Goal: Information Seeking & Learning: Learn about a topic

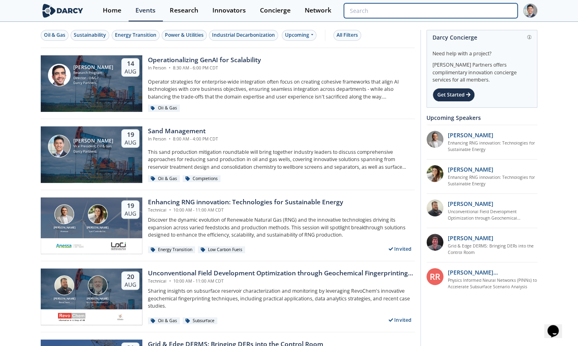
click at [463, 7] on input "search" at bounding box center [431, 10] width 174 height 15
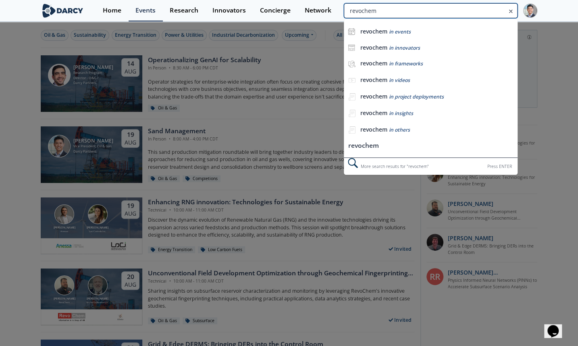
type input "revochem"
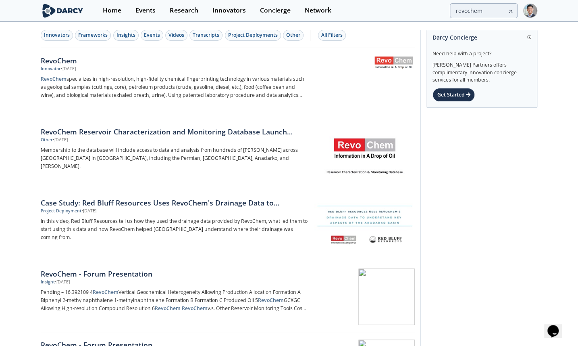
click at [85, 60] on div "RevoChem" at bounding box center [174, 60] width 267 height 10
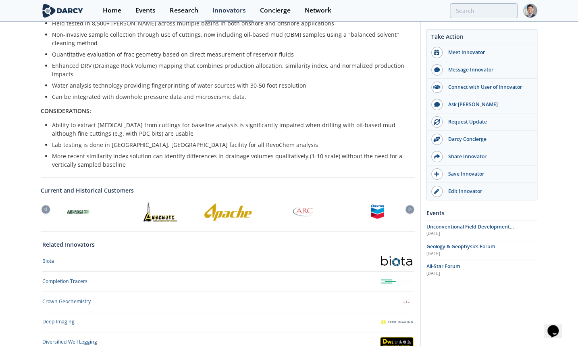
scroll to position [321, 0]
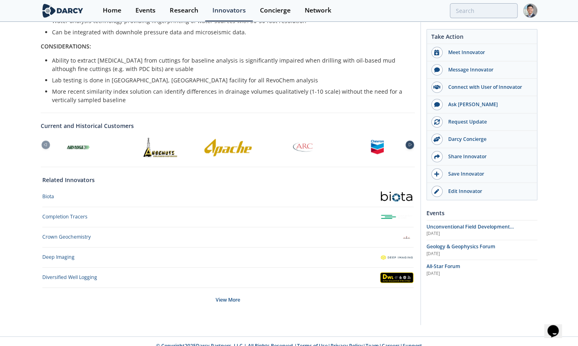
click at [411, 143] on icon at bounding box center [410, 145] width 10 height 4
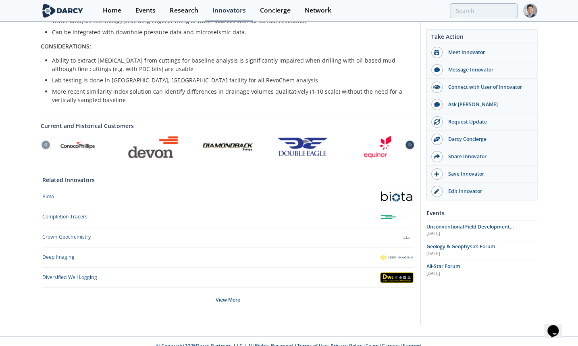
click at [411, 143] on icon at bounding box center [410, 145] width 10 height 4
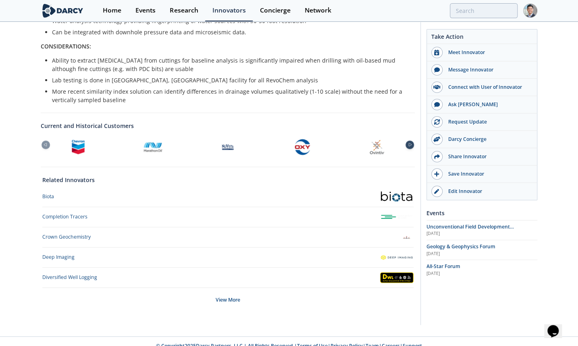
click at [411, 143] on icon at bounding box center [410, 145] width 10 height 4
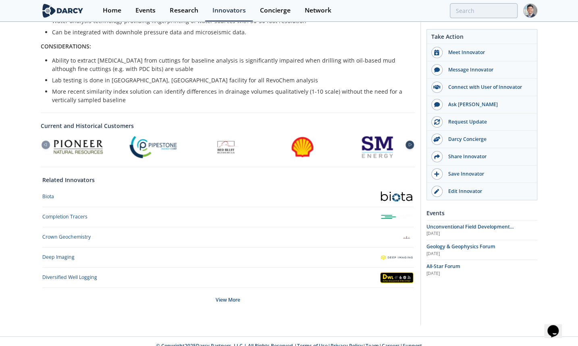
click at [411, 143] on icon at bounding box center [410, 145] width 10 height 4
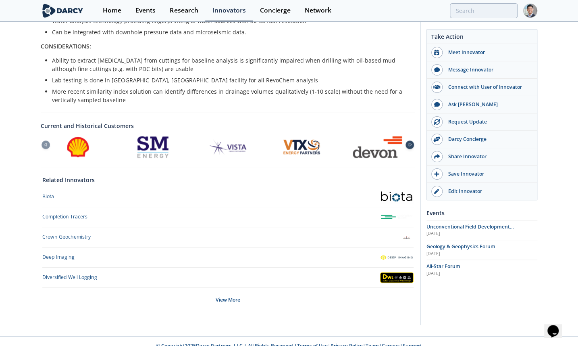
click at [411, 143] on icon at bounding box center [410, 145] width 10 height 4
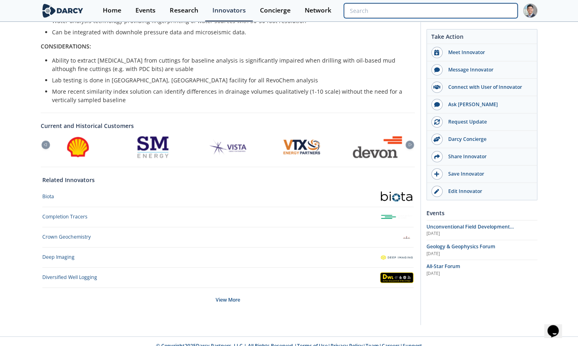
click at [464, 12] on input "search" at bounding box center [431, 10] width 174 height 15
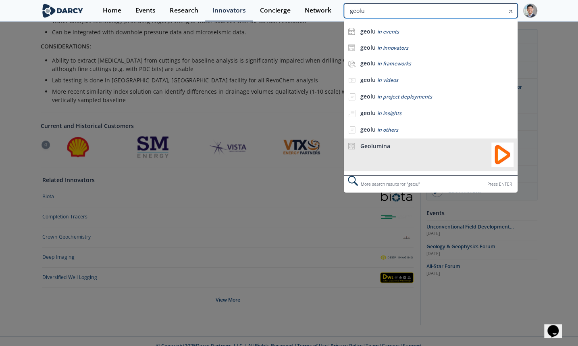
type input "geolu"
click at [483, 147] on div "Geolumina" at bounding box center [423, 145] width 127 height 7
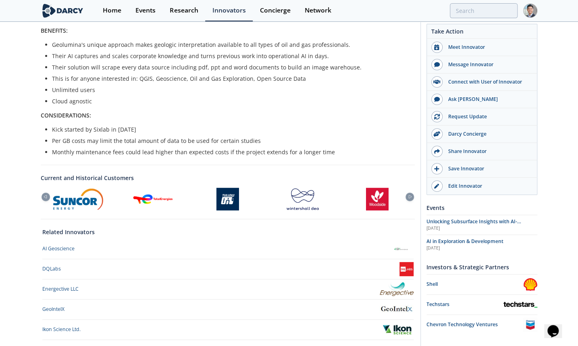
scroll to position [244, 0]
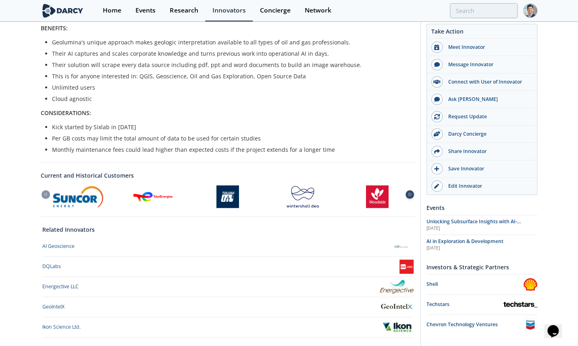
click at [407, 192] on icon at bounding box center [410, 194] width 10 height 4
click at [43, 190] on div at bounding box center [46, 194] width 8 height 8
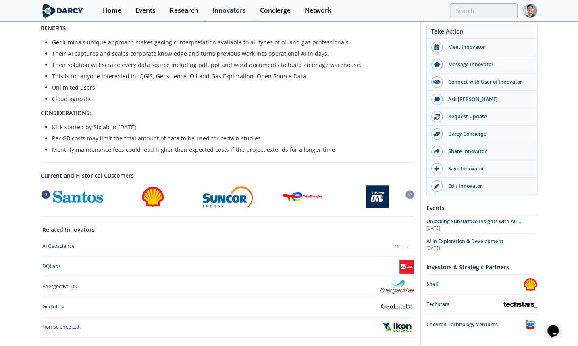
click at [43, 190] on div at bounding box center [46, 194] width 8 height 8
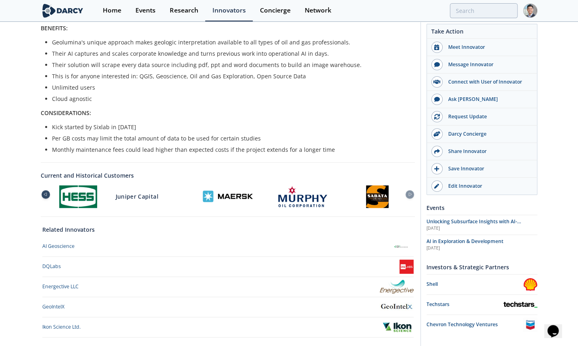
click at [43, 190] on div at bounding box center [46, 194] width 8 height 8
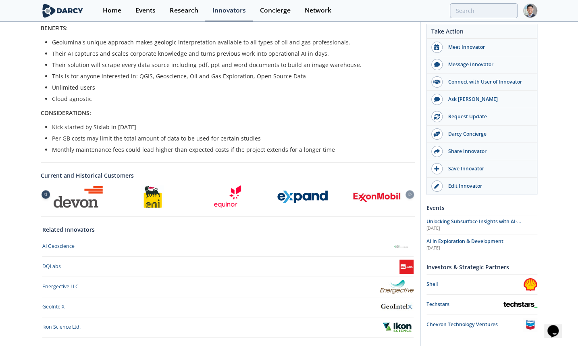
click at [43, 190] on div at bounding box center [46, 194] width 8 height 8
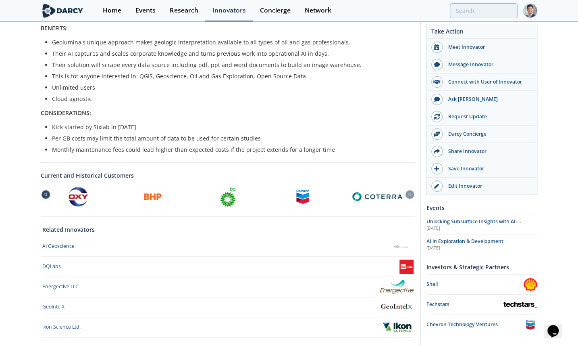
click at [43, 190] on div at bounding box center [46, 194] width 8 height 8
click at [413, 192] on icon at bounding box center [410, 194] width 10 height 4
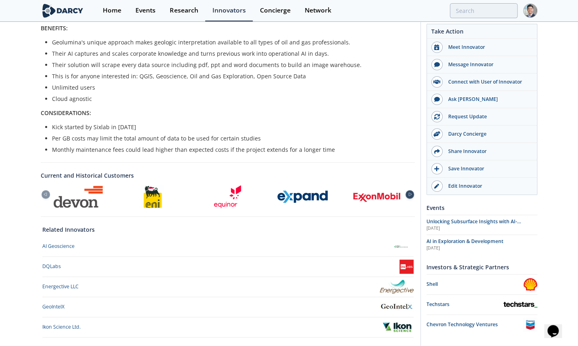
click at [413, 192] on icon at bounding box center [410, 194] width 10 height 4
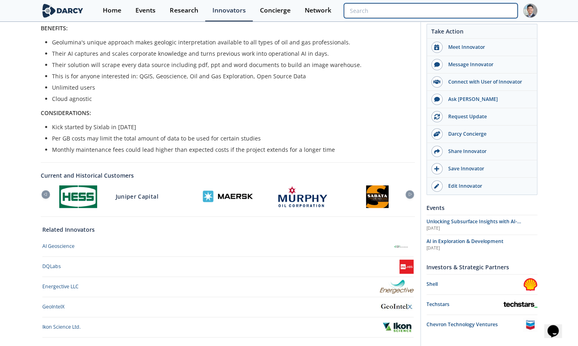
click at [484, 8] on input "search" at bounding box center [431, 10] width 174 height 15
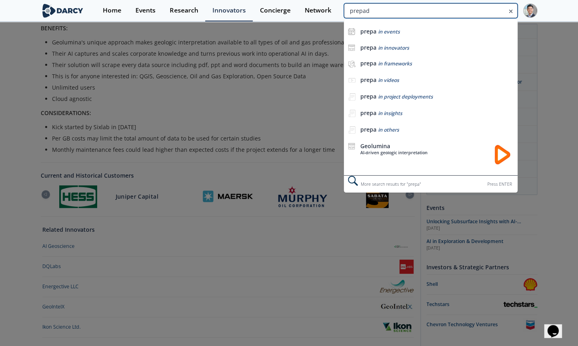
type input "prepad"
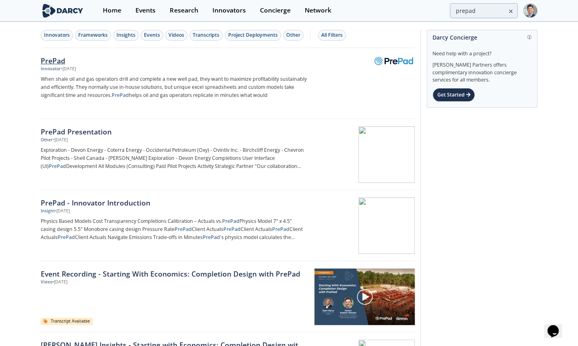
click at [102, 69] on div "Innovator • [DATE]" at bounding box center [174, 69] width 267 height 6
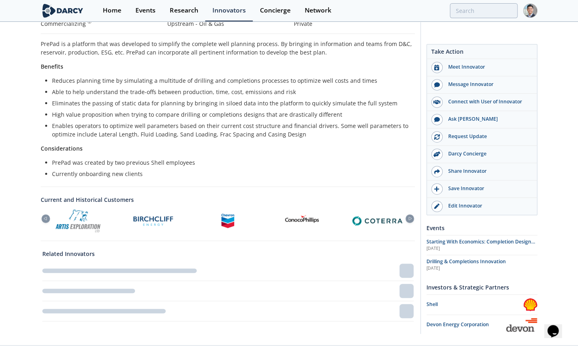
scroll to position [183, 0]
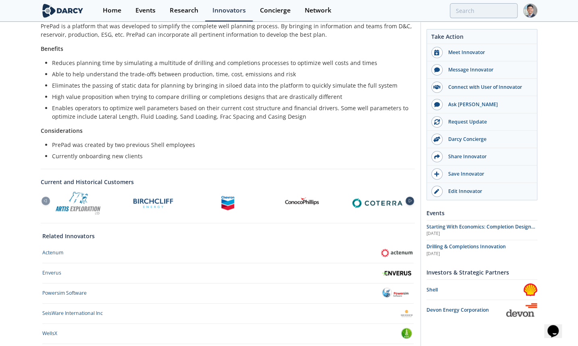
click at [410, 200] on icon at bounding box center [410, 201] width 10 height 4
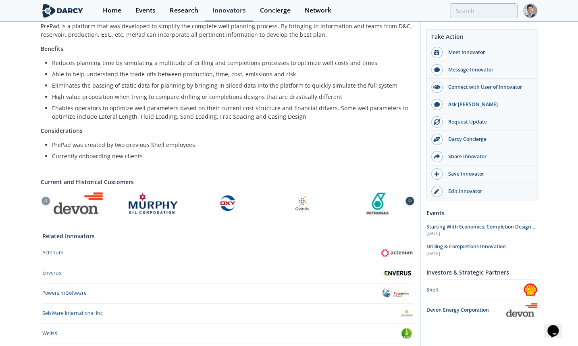
click at [410, 200] on icon at bounding box center [410, 201] width 10 height 4
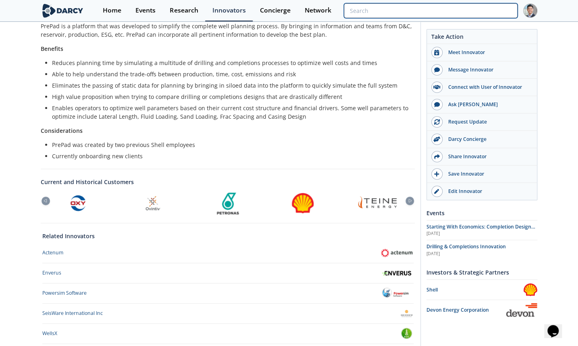
click at [471, 10] on input "search" at bounding box center [431, 10] width 174 height 15
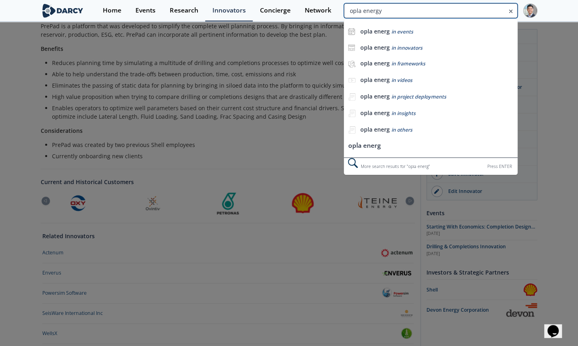
type input "opla energy"
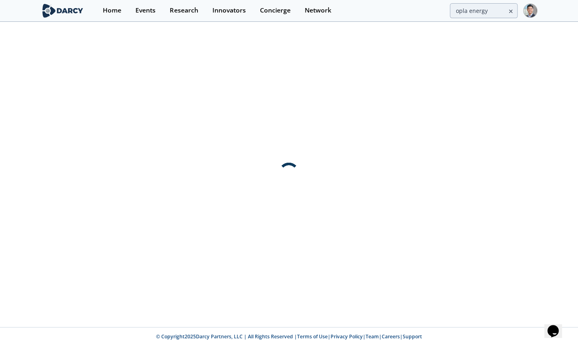
scroll to position [0, 0]
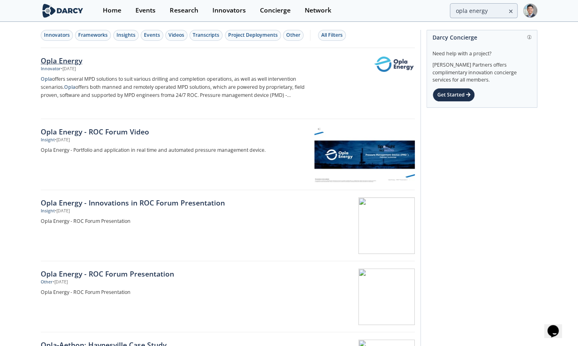
click at [79, 65] on div "Opla Energy" at bounding box center [174, 60] width 267 height 10
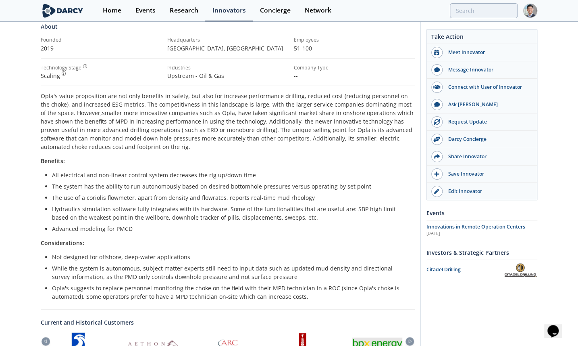
scroll to position [244, 0]
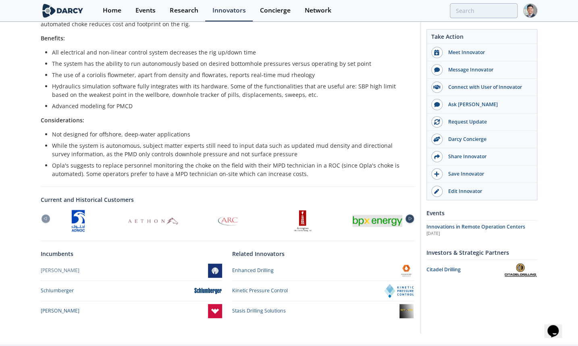
click at [409, 215] on div at bounding box center [410, 218] width 8 height 8
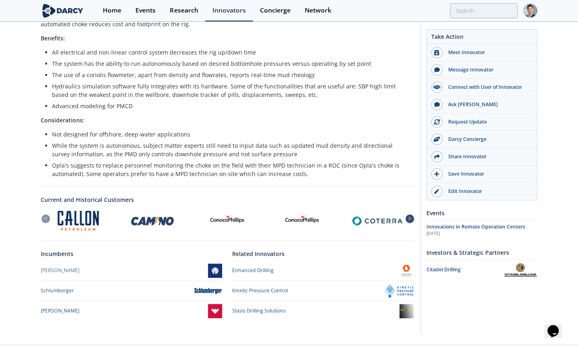
click at [409, 215] on div at bounding box center [410, 218] width 8 height 8
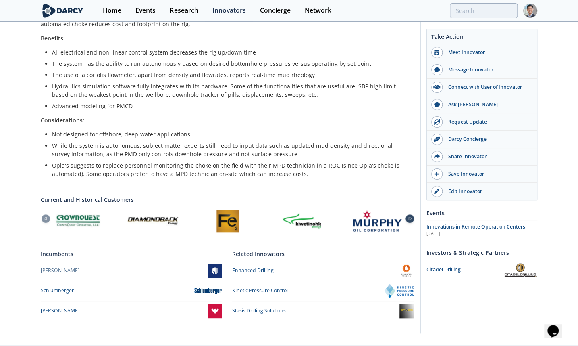
click at [409, 215] on div at bounding box center [410, 218] width 8 height 8
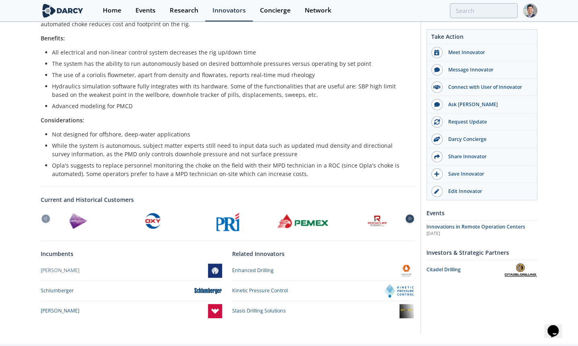
click at [409, 215] on div at bounding box center [410, 218] width 8 height 8
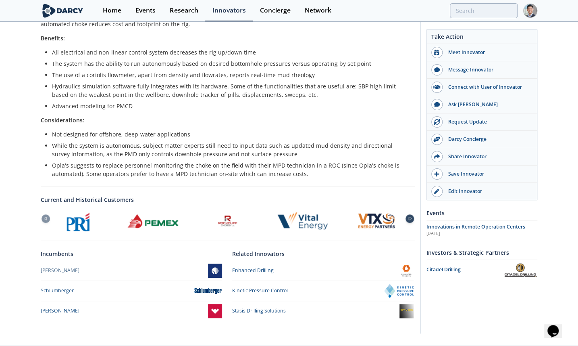
click at [409, 215] on div at bounding box center [410, 218] width 8 height 8
click at [42, 222] on div at bounding box center [78, 220] width 75 height 23
click at [41, 217] on icon at bounding box center [46, 219] width 10 height 4
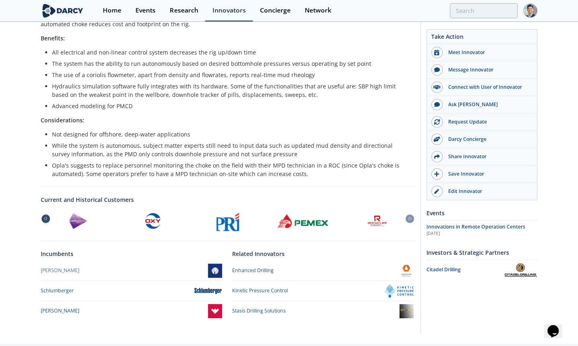
click at [41, 217] on icon at bounding box center [46, 219] width 10 height 4
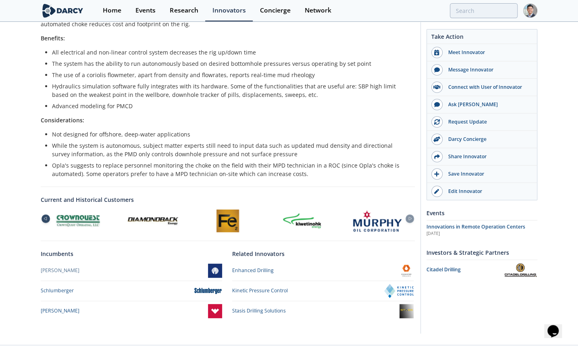
click at [41, 217] on icon at bounding box center [46, 219] width 10 height 4
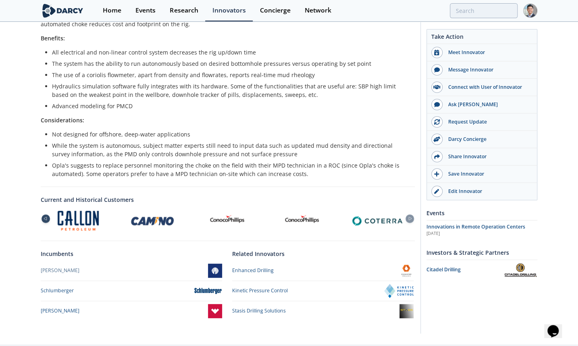
click at [41, 217] on icon at bounding box center [46, 219] width 10 height 4
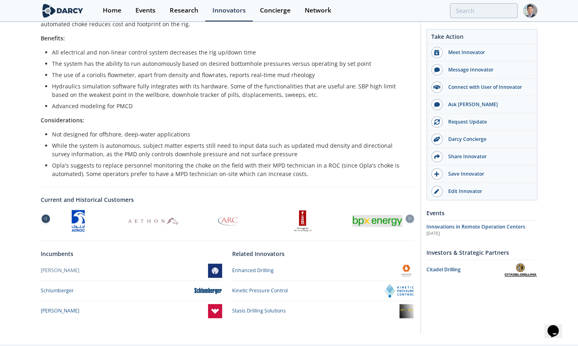
click at [41, 217] on icon at bounding box center [46, 219] width 10 height 4
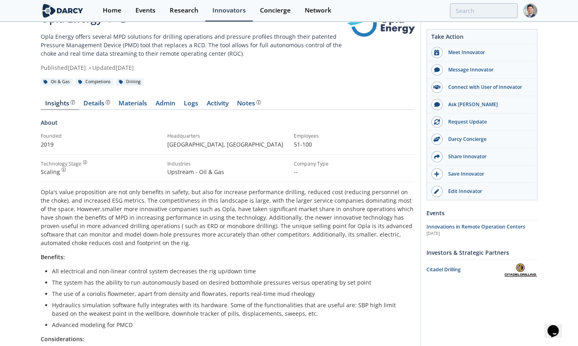
scroll to position [0, 0]
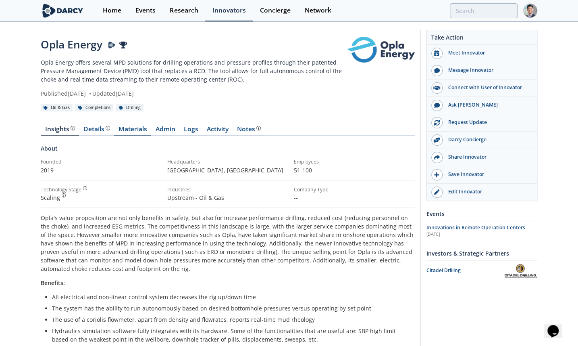
click at [129, 129] on link "Materials" at bounding box center [132, 131] width 37 height 10
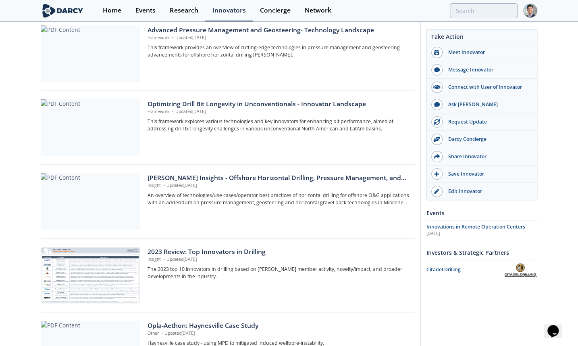
scroll to position [244, 0]
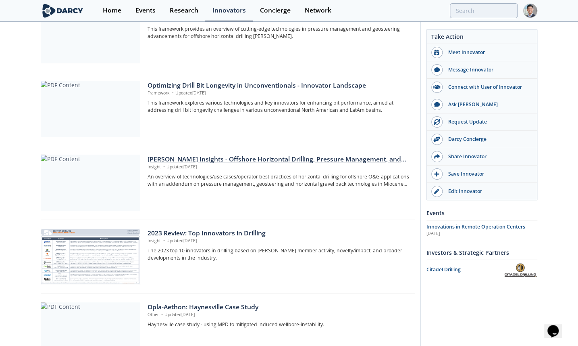
click at [193, 160] on div "[PERSON_NAME] Insights - Offshore Horizontal Drilling, Pressure Management, and…" at bounding box center [279, 159] width 262 height 10
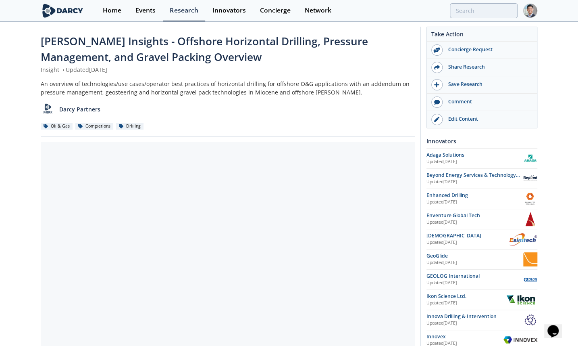
scroll to position [122, 0]
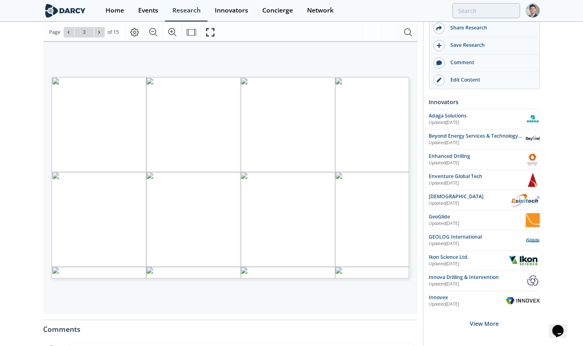
type input "4"
type input "8"
type input "9"
type input "12"
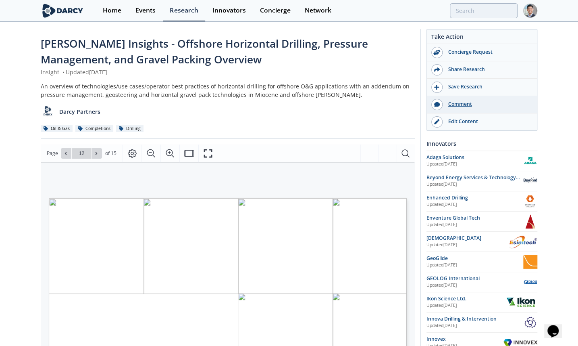
scroll to position [0, 0]
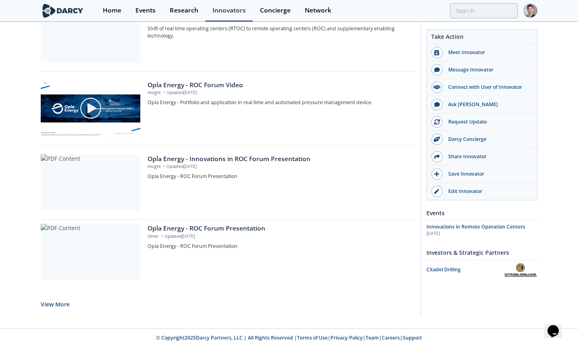
scroll to position [614, 0]
click at [244, 160] on div "Opla Energy - Innovations in ROC Forum Presentation" at bounding box center [279, 159] width 262 height 10
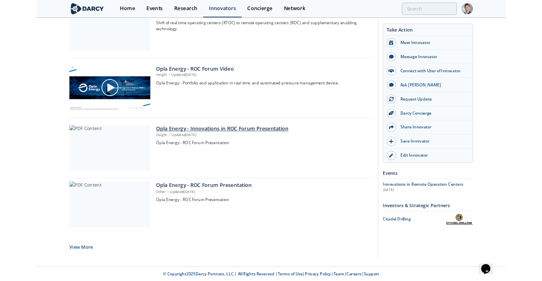
scroll to position [0, 0]
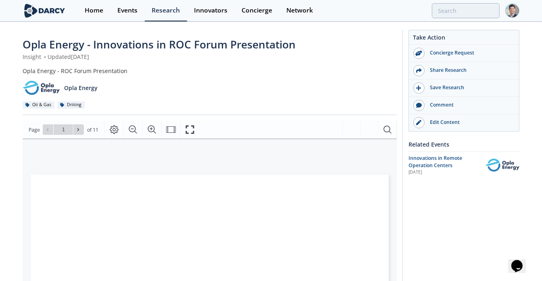
scroll to position [122, 0]
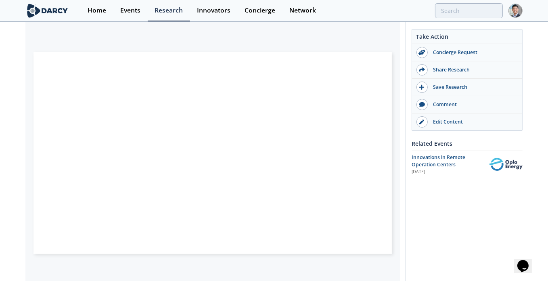
type input "2"
type input "3"
type input "4"
type input "5"
type input "7"
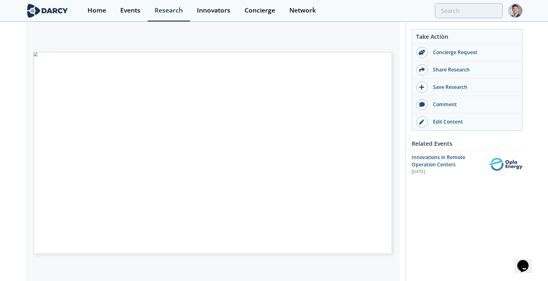
type input "5"
